Goal: Communication & Community: Answer question/provide support

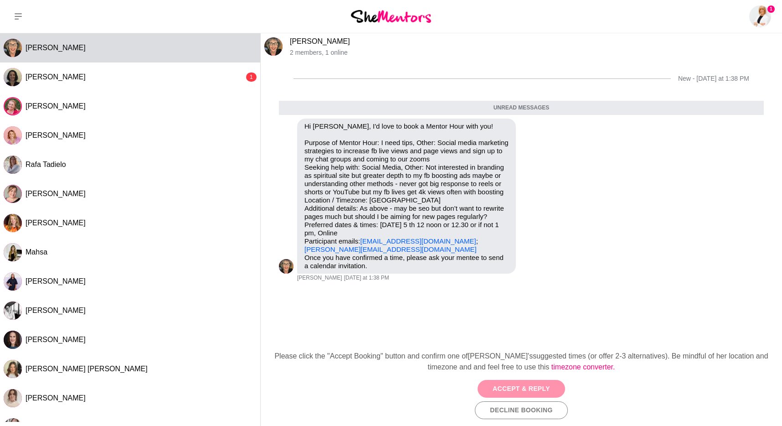
click at [497, 391] on button "Accept & Reply" at bounding box center [522, 389] width 88 height 18
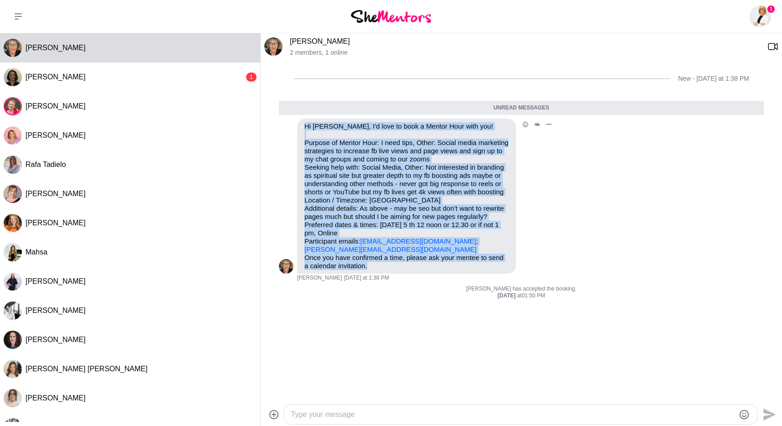
drag, startPoint x: 373, startPoint y: 275, endPoint x: 299, endPoint y: 129, distance: 163.9
click at [299, 129] on div "Hi [PERSON_NAME], I'd love to book a Mentor Hour with you! Purpose of Mentor Ho…" at bounding box center [406, 196] width 219 height 155
copy div "Hi [PERSON_NAME], I'd love to book a Mentor Hour with you! Purpose of Mentor Ho…"
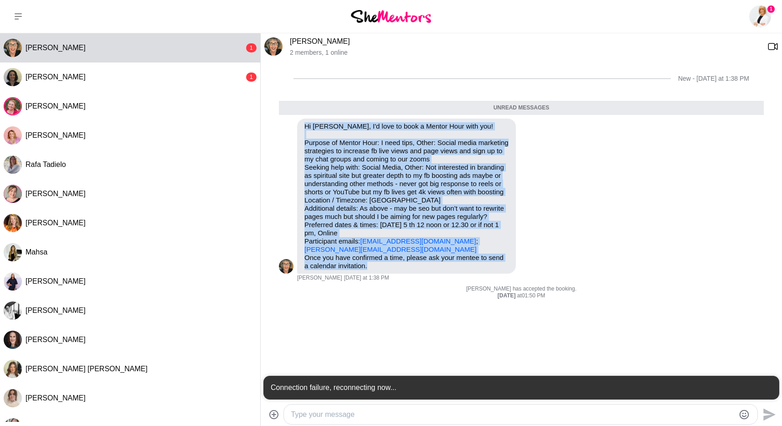
click at [535, 413] on textarea "Type your message" at bounding box center [513, 414] width 444 height 11
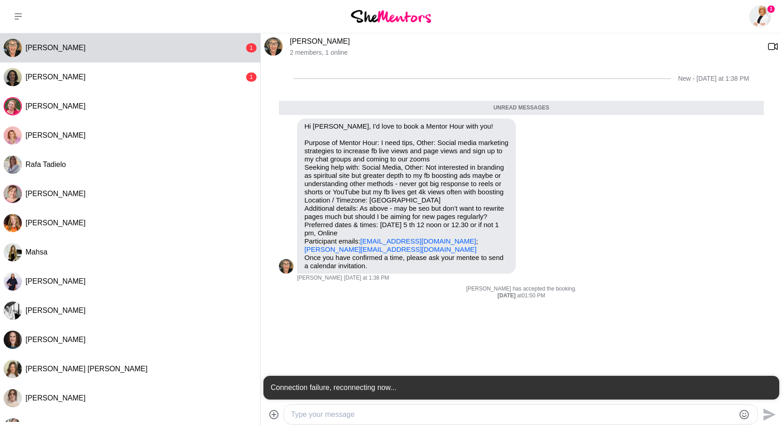
paste textarea "Hi [PERSON_NAME], Thank you so much for reaching out – I’d love to connect with…"
type textarea "Hi [PERSON_NAME], Thank you so much for reaching out – I’d love to connect with…"
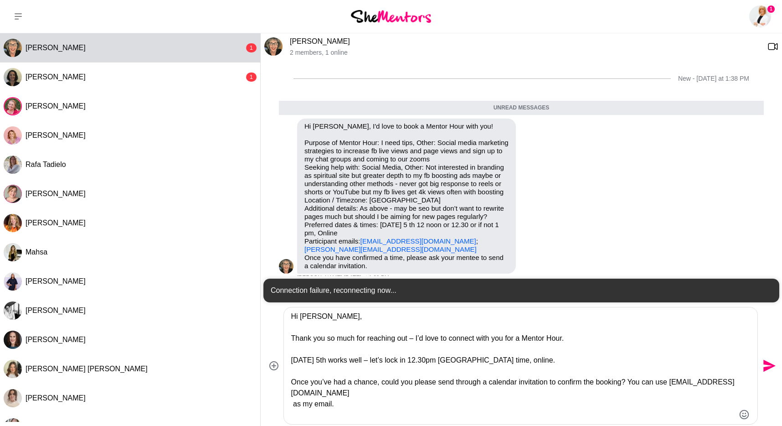
click at [343, 351] on textarea "Hi [PERSON_NAME], Thank you so much for reaching out – I’d love to connect with…" at bounding box center [513, 365] width 444 height 109
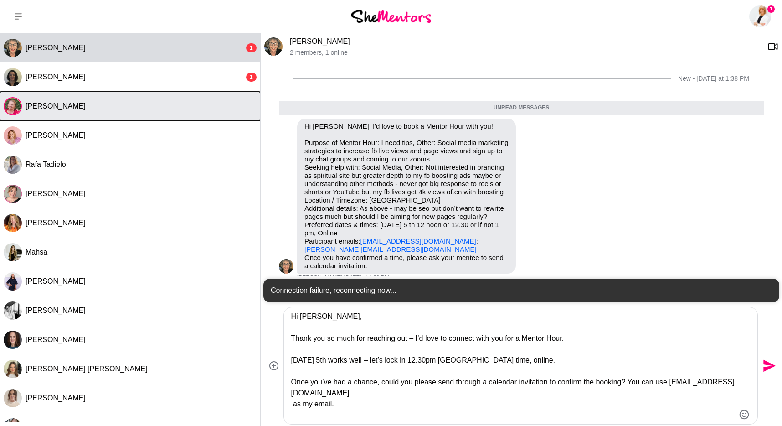
click at [78, 110] on button "[PERSON_NAME]" at bounding box center [130, 106] width 260 height 29
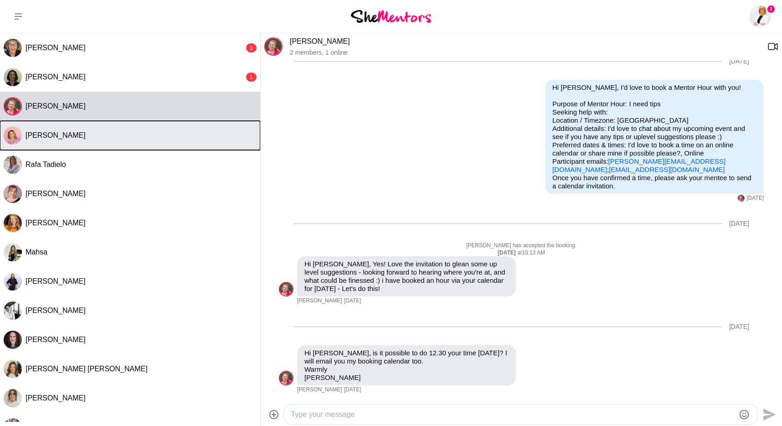
scroll to position [26, 0]
click at [103, 133] on div "[PERSON_NAME]" at bounding box center [141, 135] width 231 height 9
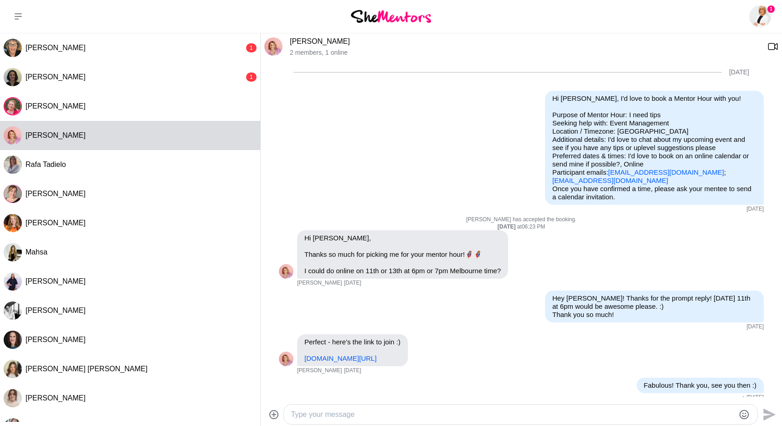
scroll to position [792, 0]
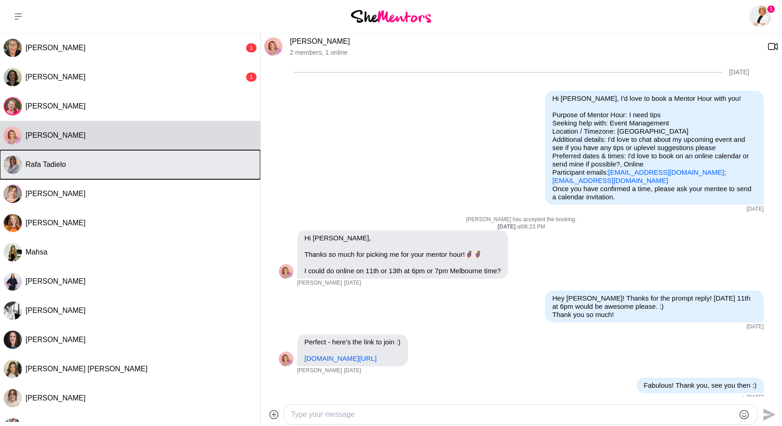
click at [105, 169] on div "Rafa Tadielo" at bounding box center [141, 164] width 231 height 9
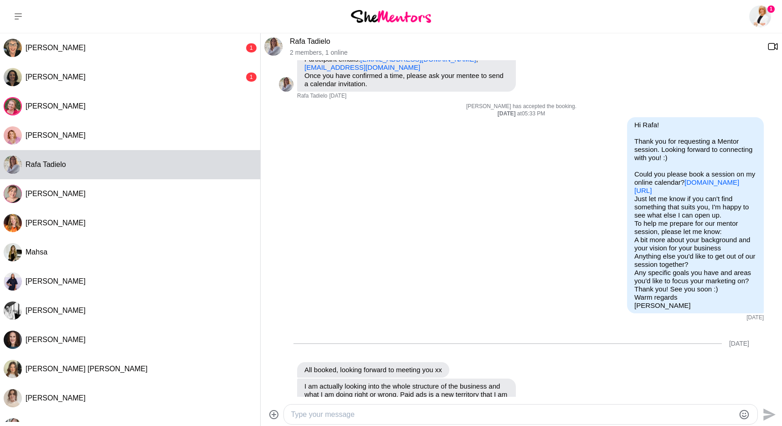
scroll to position [154, 0]
drag, startPoint x: 366, startPoint y: 413, endPoint x: 401, endPoint y: 410, distance: 35.7
click at [366, 413] on textarea "Type your message" at bounding box center [513, 414] width 444 height 11
paste textarea "Hi [PERSON_NAME], Thank you so much for reaching out – I’d love to connect with…"
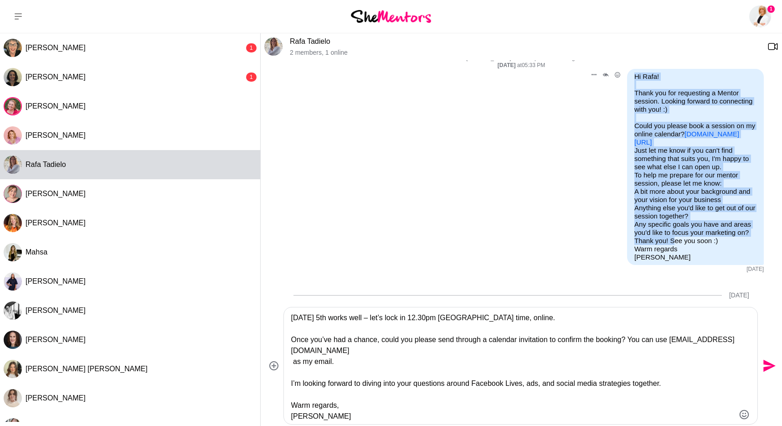
scroll to position [193, 0]
drag, startPoint x: 635, startPoint y: 116, endPoint x: 674, endPoint y: 244, distance: 134.1
click at [674, 244] on div "Hi Rafa! Thank you for requesting a Mentor session. Looking forward to connecti…" at bounding box center [696, 166] width 122 height 189
copy div "Hi Rafa! Thank you for requesting a Mentor session. Looking forward to connecti…"
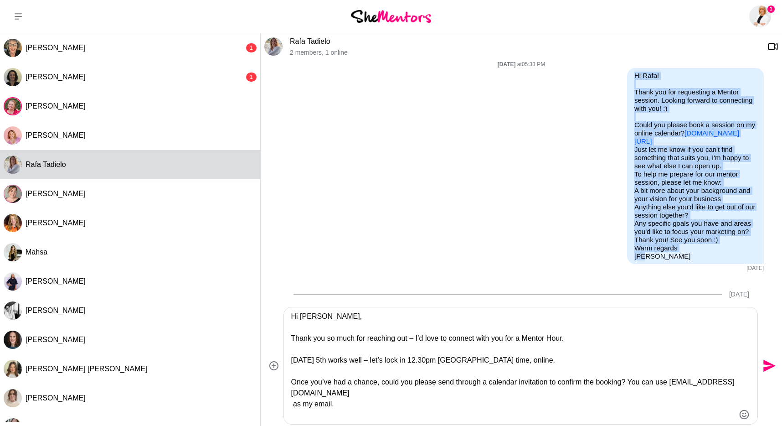
click at [322, 323] on textarea "Hi [PERSON_NAME], Thank you so much for reaching out – I’d love to connect with…" at bounding box center [513, 365] width 444 height 109
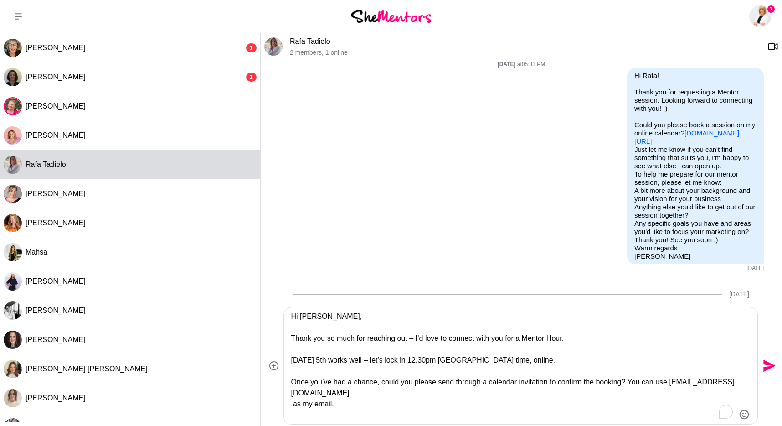
paste textarea "Hi Rafa! Thank you for requesting a Mentor session. Looking forward to connecti…"
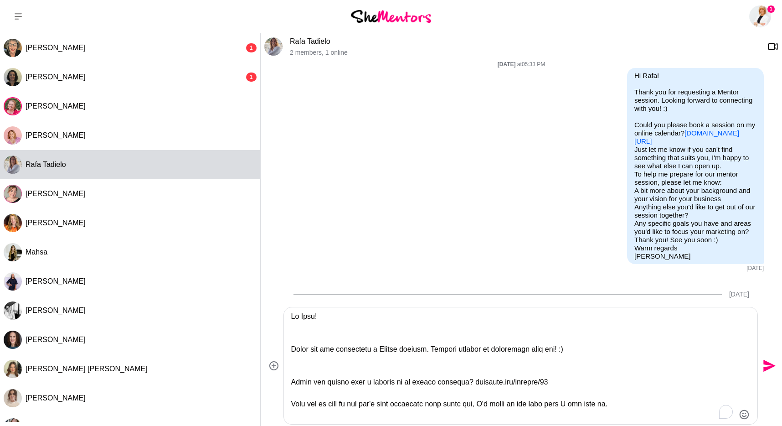
drag, startPoint x: 360, startPoint y: 333, endPoint x: 367, endPoint y: 332, distance: 7.9
click at [360, 333] on textarea "To enrich screen reader interactions, please activate Accessibility in Grammarl…" at bounding box center [513, 365] width 444 height 109
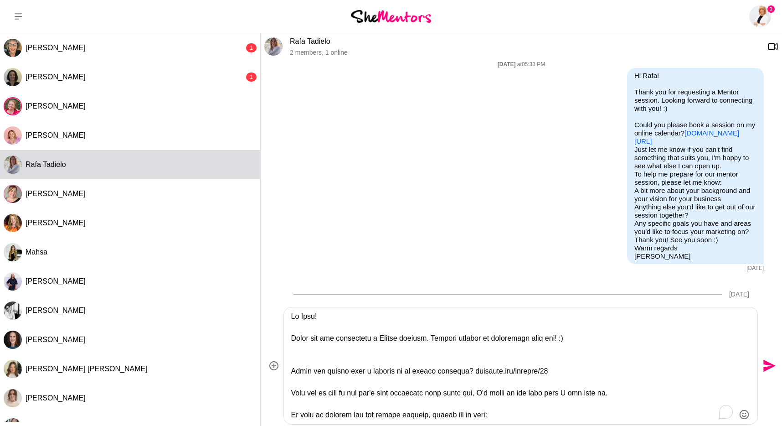
click at [306, 318] on textarea "To enrich screen reader interactions, please activate Accessibility in Grammarl…" at bounding box center [513, 365] width 444 height 109
click at [444, 342] on textarea "To enrich screen reader interactions, please activate Accessibility in Grammarl…" at bounding box center [513, 365] width 444 height 109
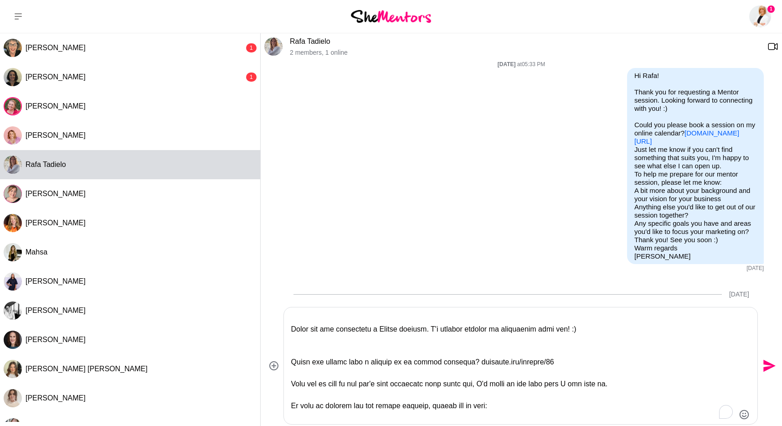
click at [476, 355] on textarea "To enrich screen reader interactions, please activate Accessibility in Grammarl…" at bounding box center [513, 365] width 444 height 109
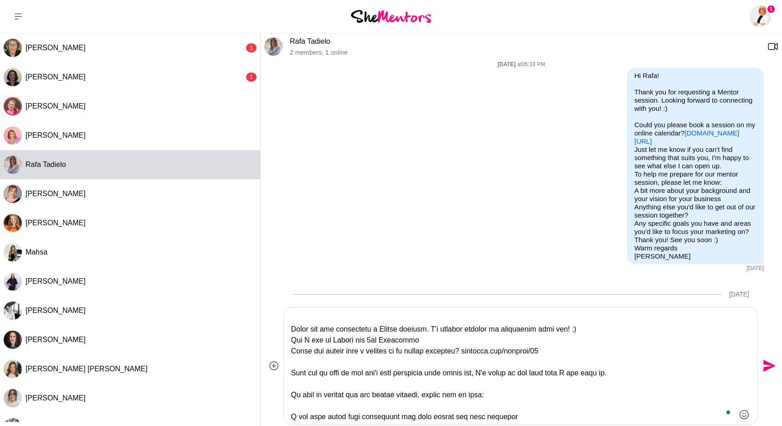
scroll to position [24, 0]
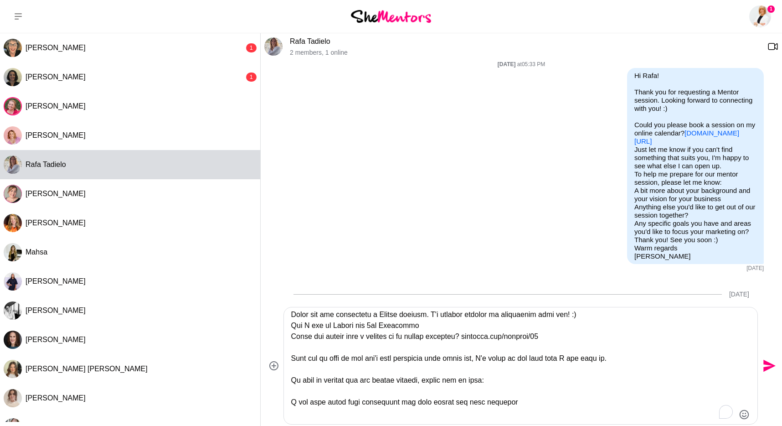
drag, startPoint x: 607, startPoint y: 338, endPoint x: 387, endPoint y: 342, distance: 219.7
click at [387, 342] on textarea "To enrich screen reader interactions, please activate Accessibility in Grammarl…" at bounding box center [513, 365] width 444 height 109
click at [510, 356] on textarea "To enrich screen reader interactions, please activate Accessibility in Grammarl…" at bounding box center [513, 365] width 444 height 109
drag, startPoint x: 485, startPoint y: 357, endPoint x: 290, endPoint y: 335, distance: 195.5
click at [290, 335] on div at bounding box center [521, 365] width 474 height 117
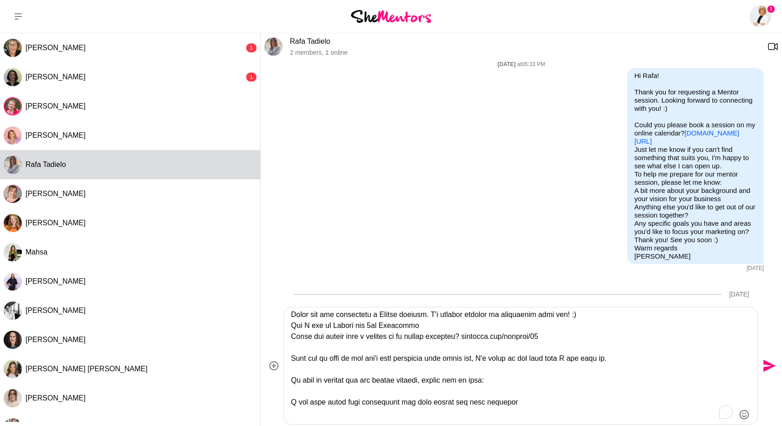
click at [294, 337] on textarea "To enrich screen reader interactions, please activate Accessibility in Grammarl…" at bounding box center [513, 365] width 444 height 109
drag, startPoint x: 355, startPoint y: 337, endPoint x: 291, endPoint y: 341, distance: 63.9
click at [291, 341] on textarea "To enrich screen reader interactions, please activate Accessibility in Grammarl…" at bounding box center [513, 365] width 444 height 109
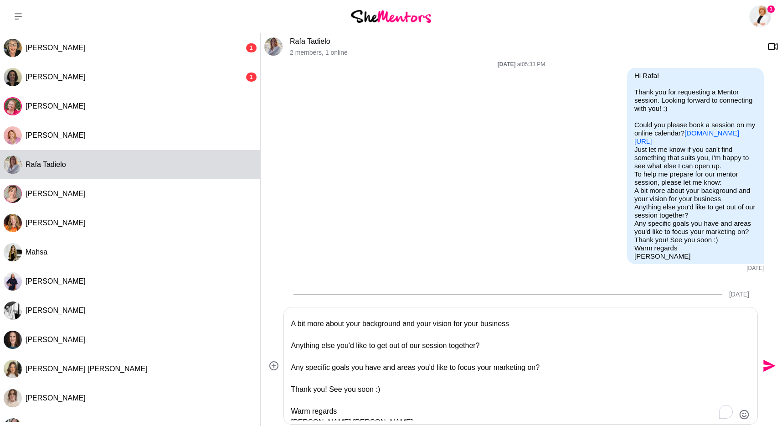
scroll to position [0, 0]
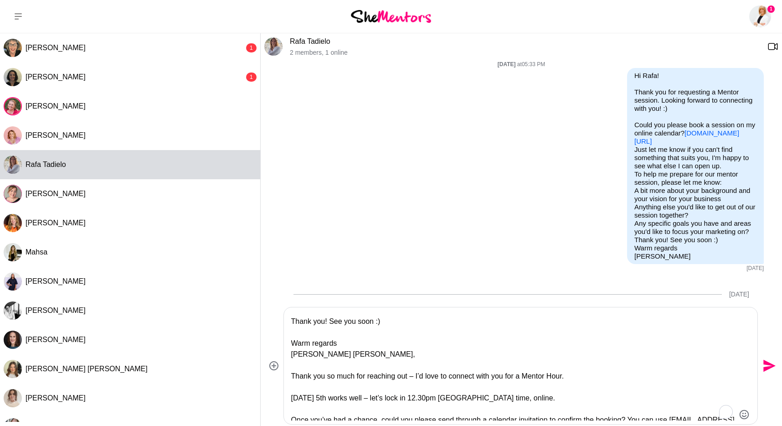
click at [301, 356] on textarea "Hi [PERSON_NAME], Thank you for requesting a Mentor session. I'm looking forwar…" at bounding box center [513, 365] width 444 height 109
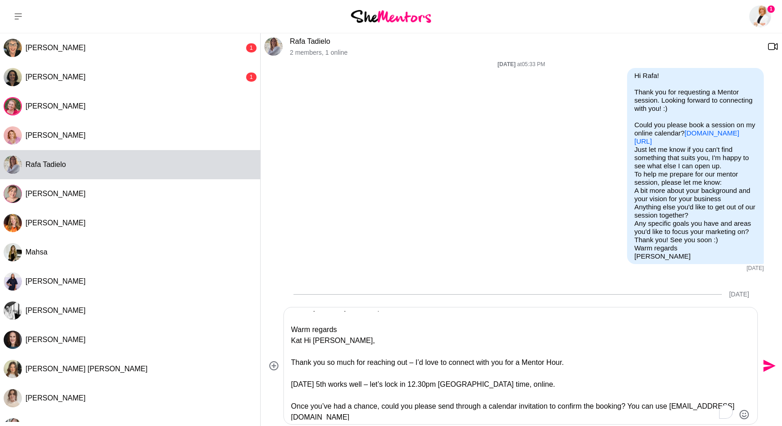
type textarea "Hi [PERSON_NAME], Thank you for requesting a Mentor session. I'm looking forwar…"
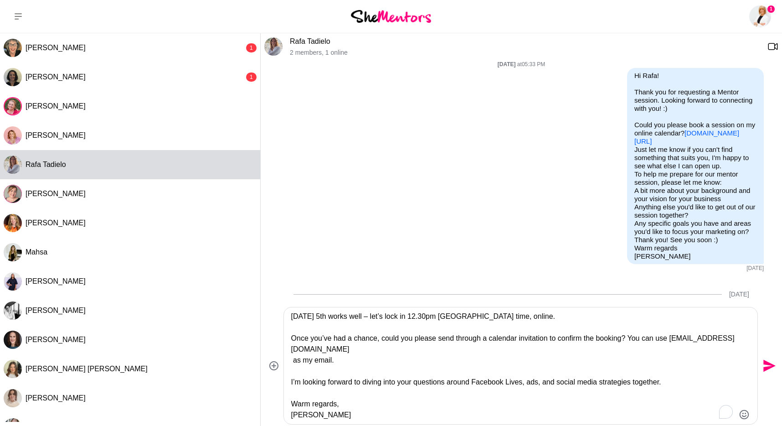
click at [340, 331] on textarea "Hi [PERSON_NAME], Thank you for requesting a Mentor session. I'm looking forwar…" at bounding box center [513, 365] width 444 height 109
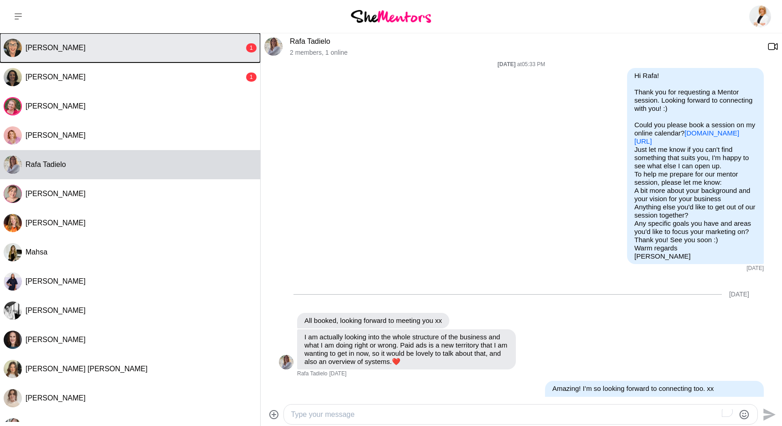
click at [75, 53] on button "[PERSON_NAME] 1" at bounding box center [130, 47] width 260 height 29
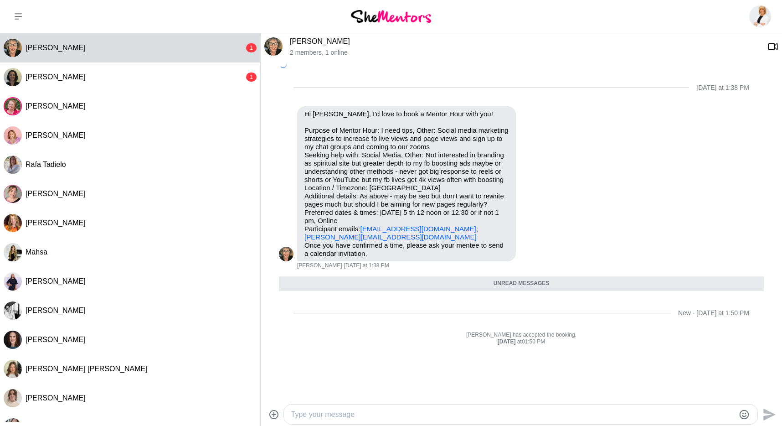
click at [362, 410] on textarea "Type your message" at bounding box center [513, 414] width 444 height 11
type textarea "v"
paste textarea "Hi [PERSON_NAME], Thank you for requesting a Mentor session. I'm looking forwar…"
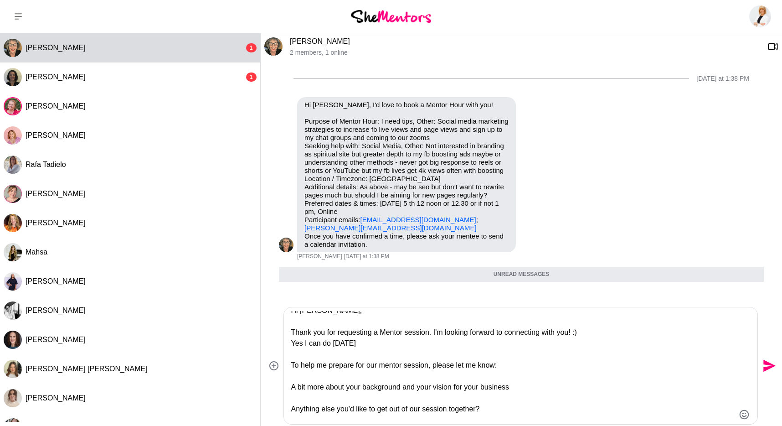
click at [304, 342] on textarea "Hi [PERSON_NAME], Thank you for requesting a Mentor session. I'm looking forwar…" at bounding box center [513, 365] width 444 height 109
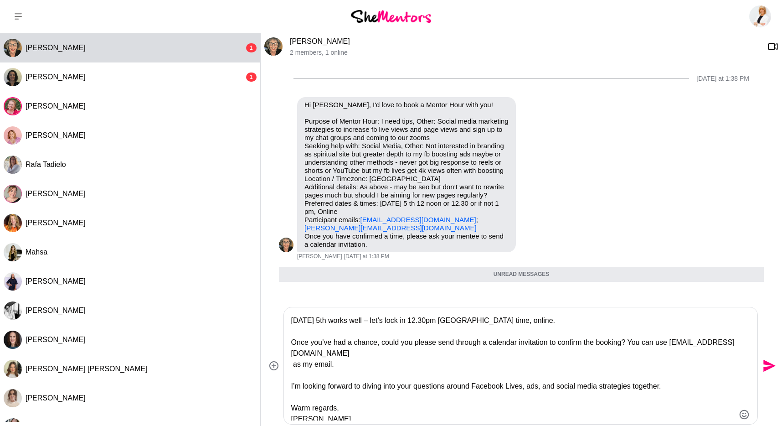
scroll to position [219, 0]
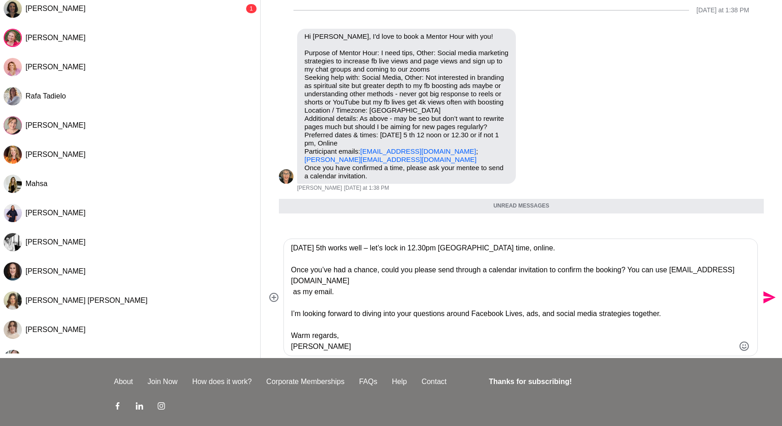
drag, startPoint x: 302, startPoint y: 370, endPoint x: 345, endPoint y: 408, distance: 57.4
click at [334, 418] on div "Dashboard Profile Saved Items (16) Messages Bookings Reviews (40) Membership Lo…" at bounding box center [391, 200] width 782 height 536
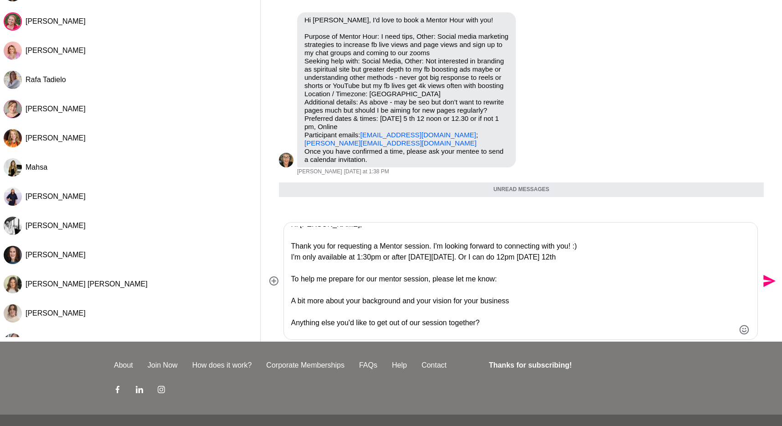
scroll to position [9, 0]
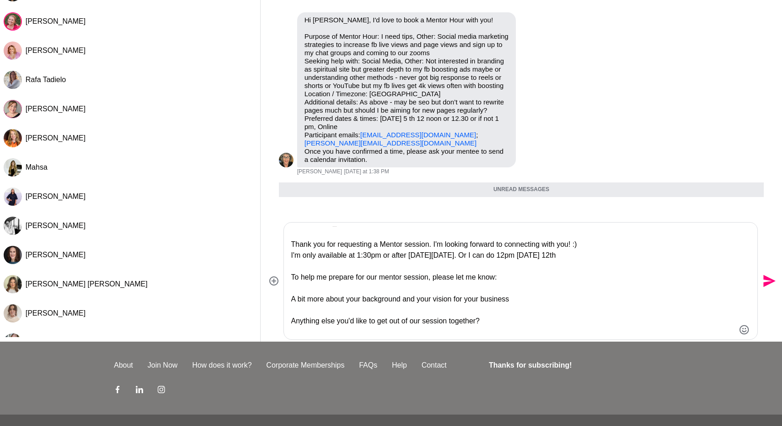
click at [522, 277] on textarea "Hi [PERSON_NAME], Thank you for requesting a Mentor session. I'm looking forwar…" at bounding box center [513, 280] width 444 height 109
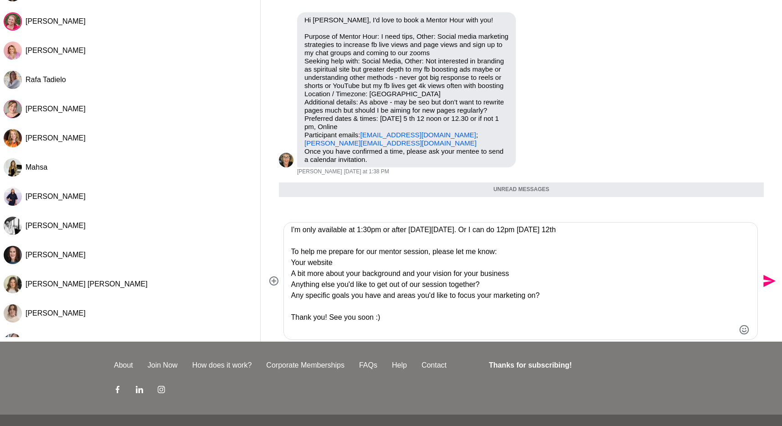
scroll to position [55, 0]
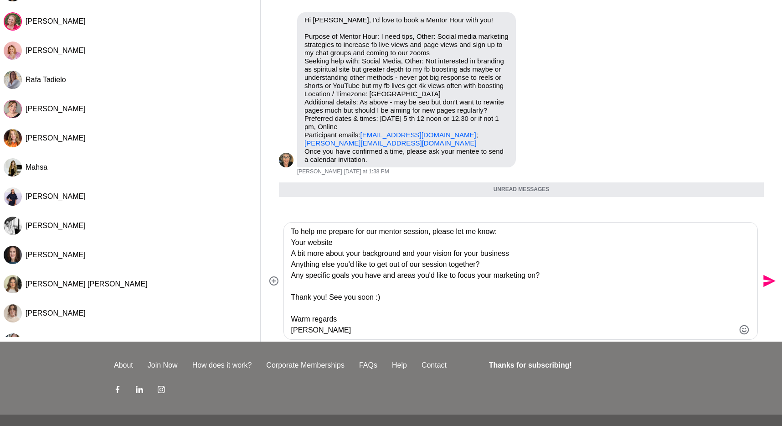
click at [340, 278] on textarea "Hi [PERSON_NAME], Thank you for requesting a Mentor session. I'm looking forwar…" at bounding box center [513, 280] width 444 height 109
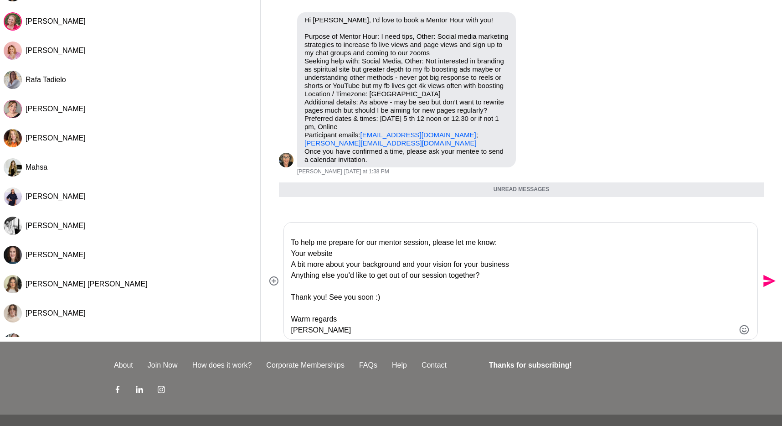
paste textarea "specific goals you have and areas you'd like to focus your marketing on? Any"
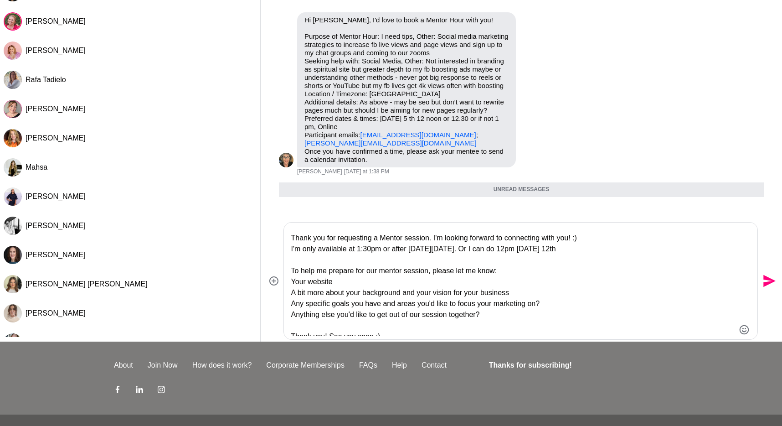
scroll to position [0, 0]
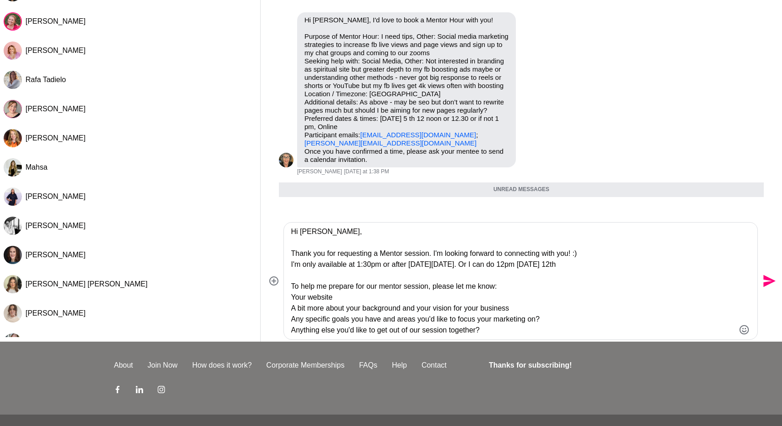
click at [634, 267] on textarea "Hi [PERSON_NAME], Thank you for requesting a Mentor session. I'm looking forwar…" at bounding box center [513, 280] width 444 height 109
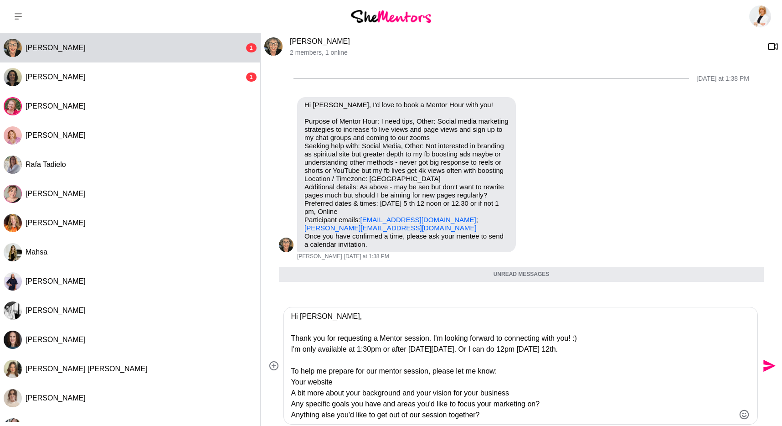
type textarea "Hi [PERSON_NAME], Thank you for requesting a Mentor session. I'm looking forwar…"
click at [769, 364] on icon "Send" at bounding box center [770, 366] width 12 height 12
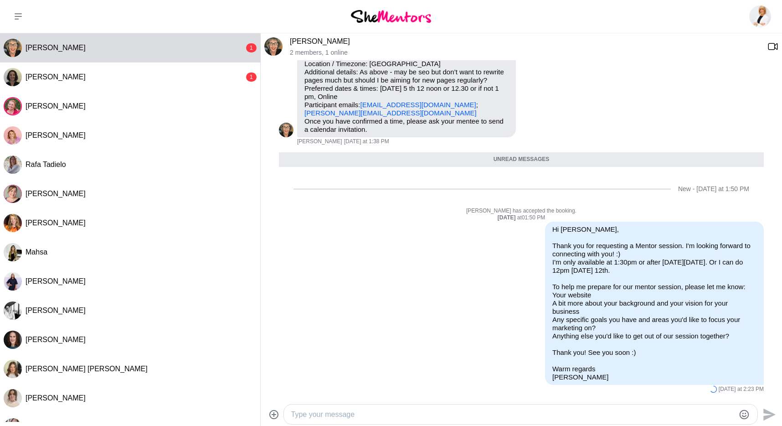
scroll to position [120, 0]
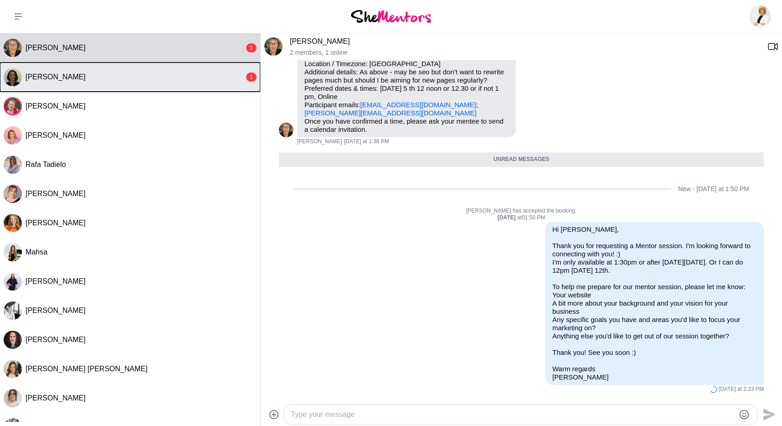
click at [133, 84] on button "[PERSON_NAME] 1" at bounding box center [130, 76] width 260 height 29
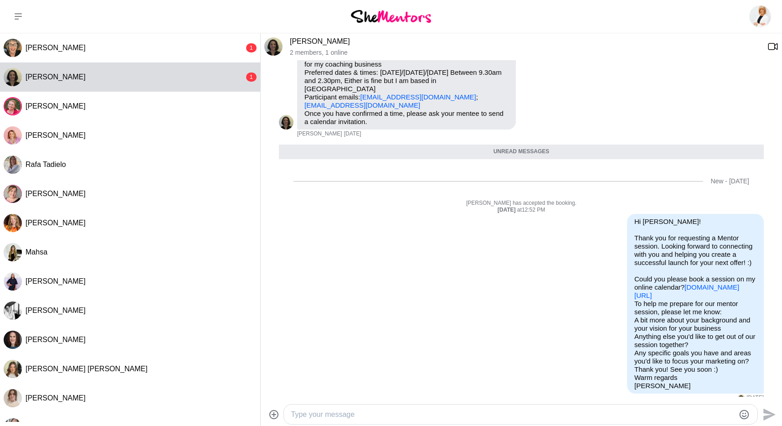
scroll to position [123, 0]
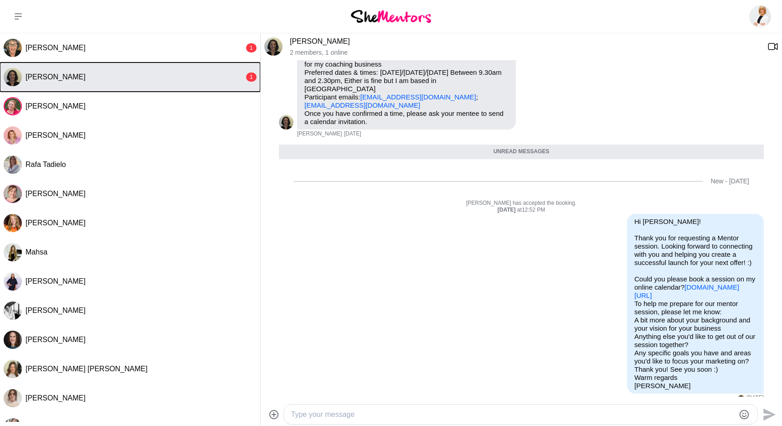
click at [199, 85] on button "[PERSON_NAME] 1" at bounding box center [130, 76] width 260 height 29
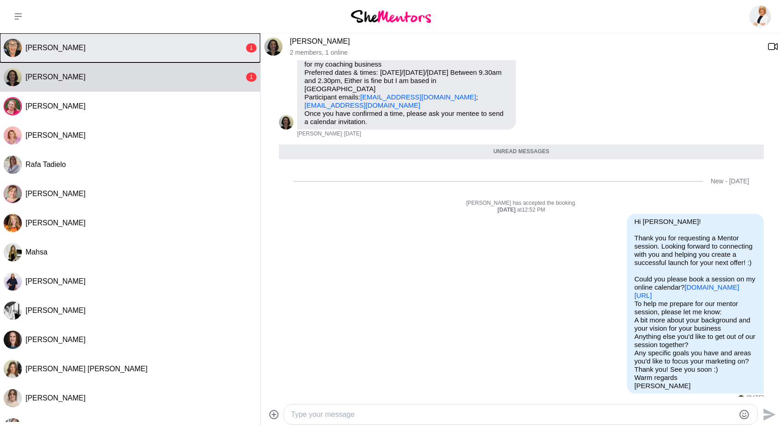
click at [183, 54] on button "[PERSON_NAME] 1" at bounding box center [130, 47] width 260 height 29
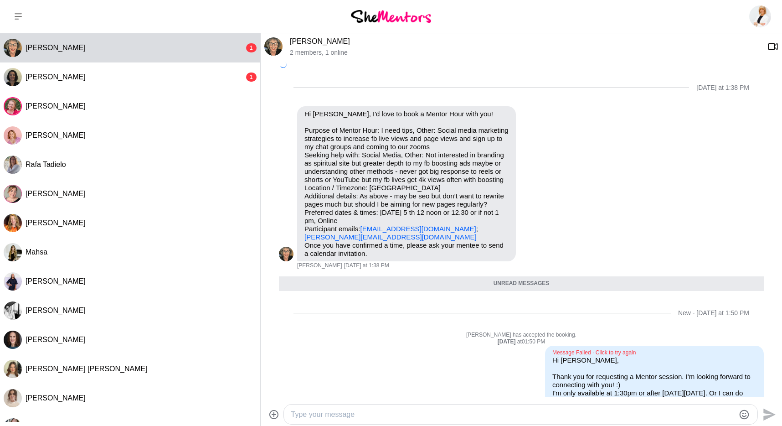
scroll to position [139, 0]
